Goal: Information Seeking & Learning: Compare options

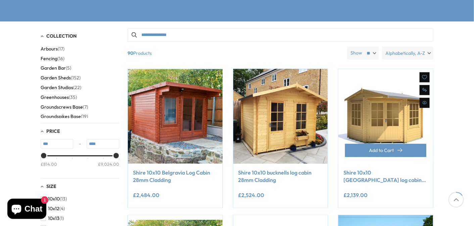
scroll to position [168, 0]
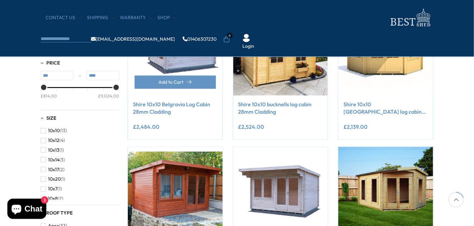
click at [172, 70] on img at bounding box center [175, 48] width 95 height 95
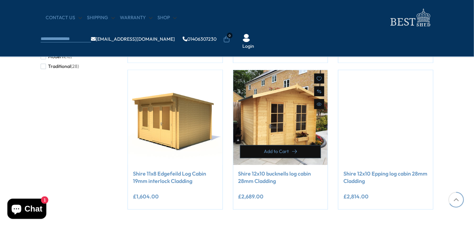
scroll to position [571, 0]
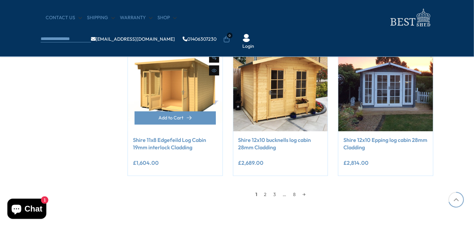
click at [179, 91] on img at bounding box center [175, 83] width 95 height 95
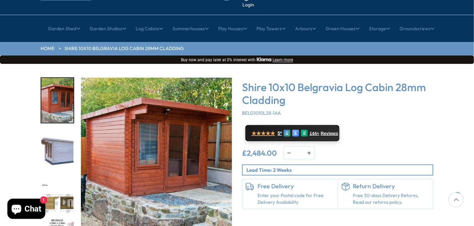
scroll to position [67, 0]
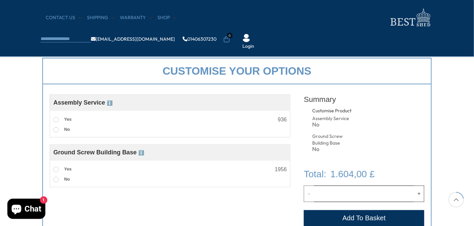
scroll to position [269, 0]
